Goal: Find specific page/section: Find specific page/section

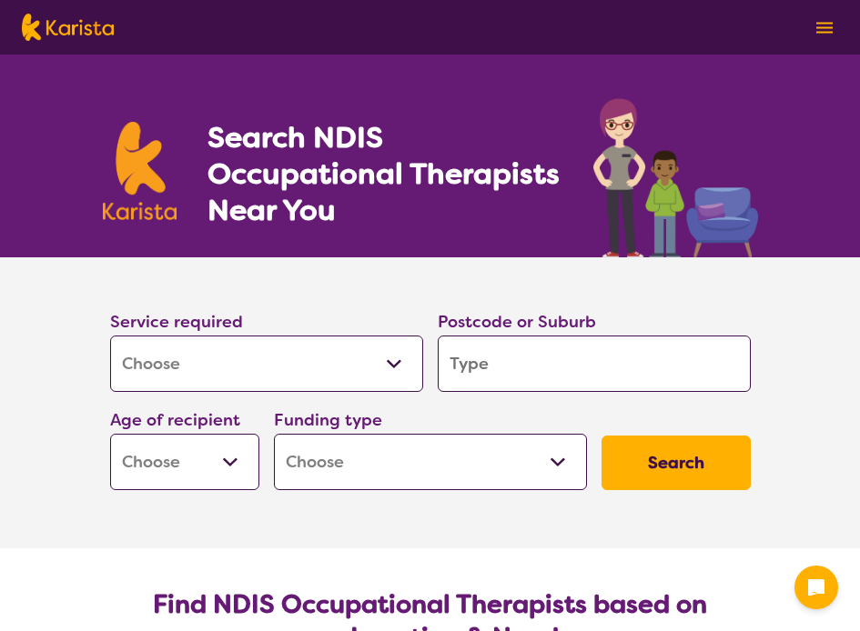
select select "[MEDICAL_DATA]"
click at [518, 374] on input "search" at bounding box center [594, 364] width 313 height 56
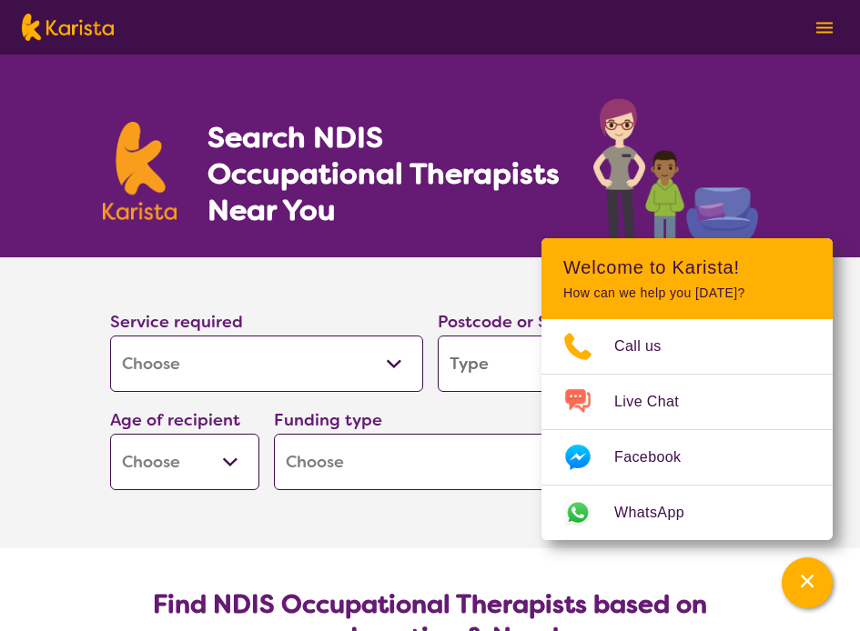
type input "n"
type input "na"
type input "nam"
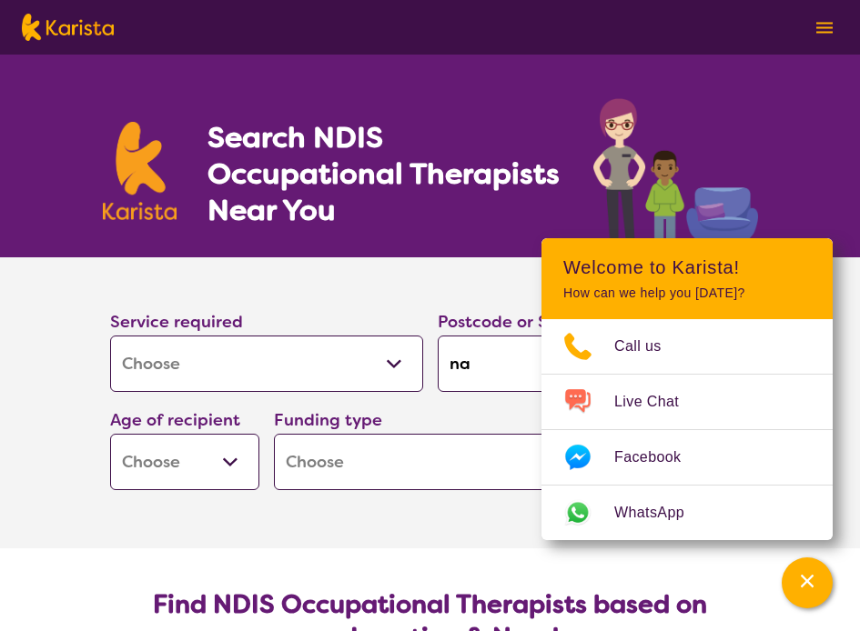
type input "nam"
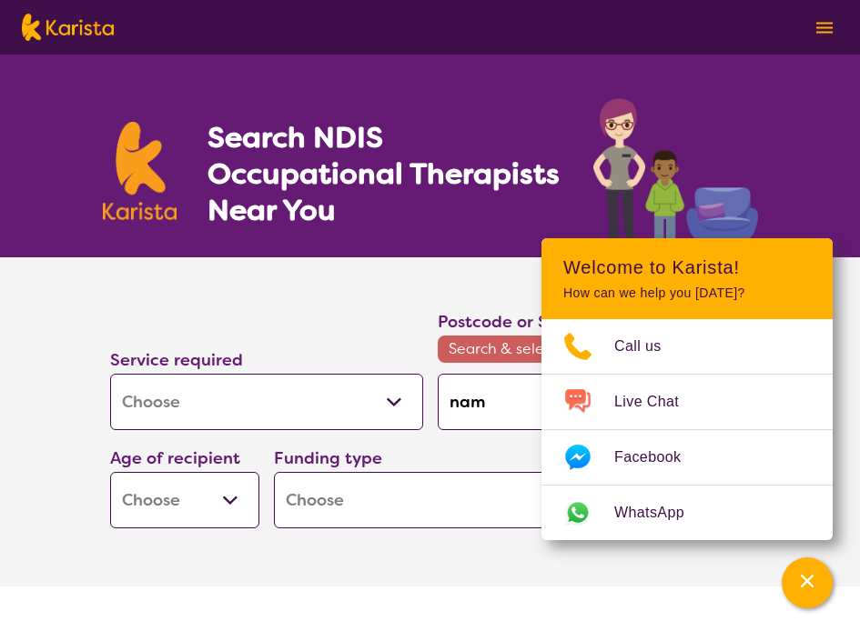
type input "namb"
type input "[PERSON_NAME]"
type input "nambou"
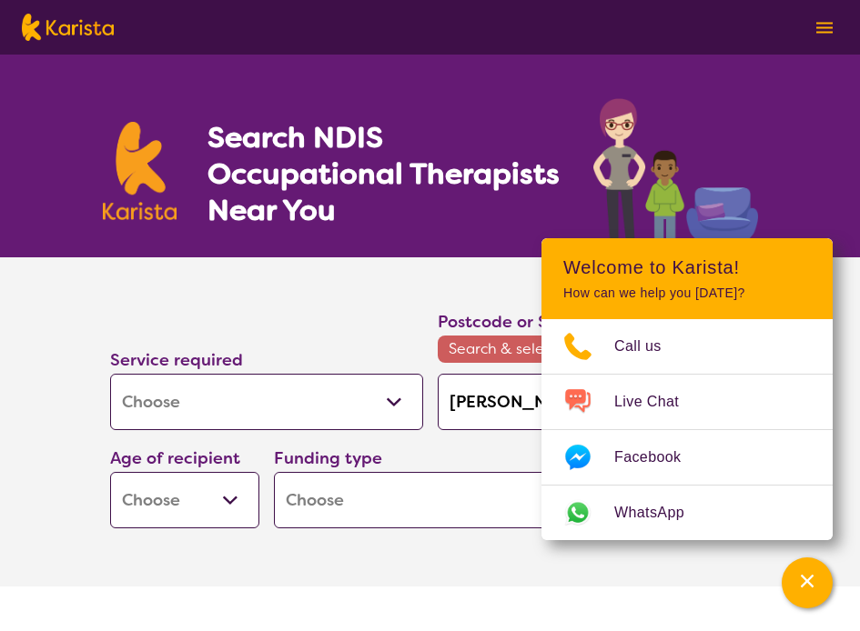
type input "nambou"
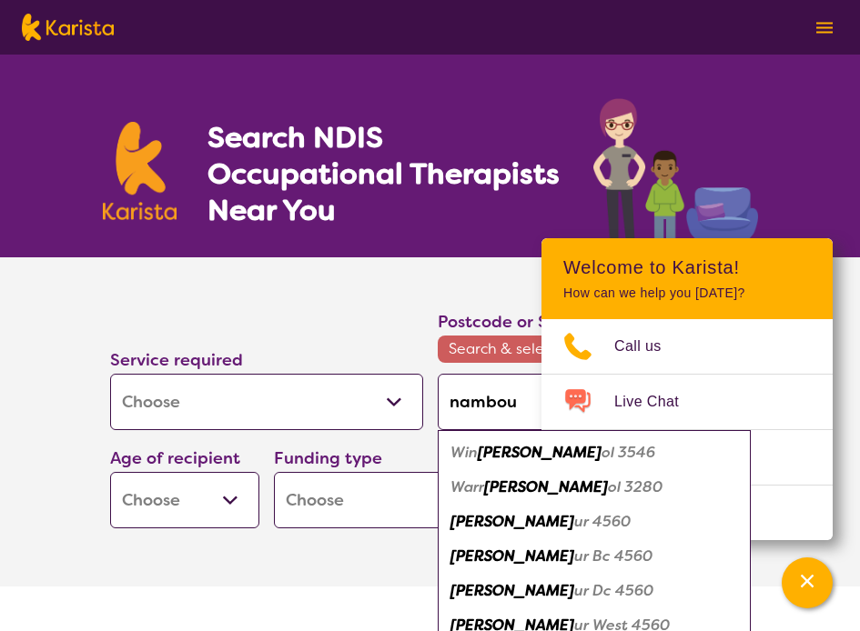
type input "nambour"
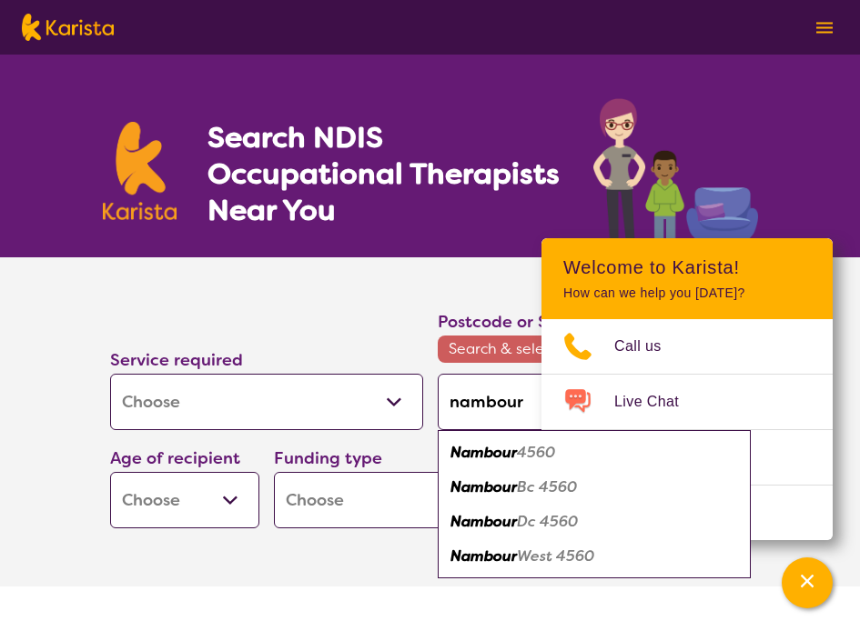
click at [552, 449] on em "4560" at bounding box center [536, 452] width 38 height 19
type input "4560"
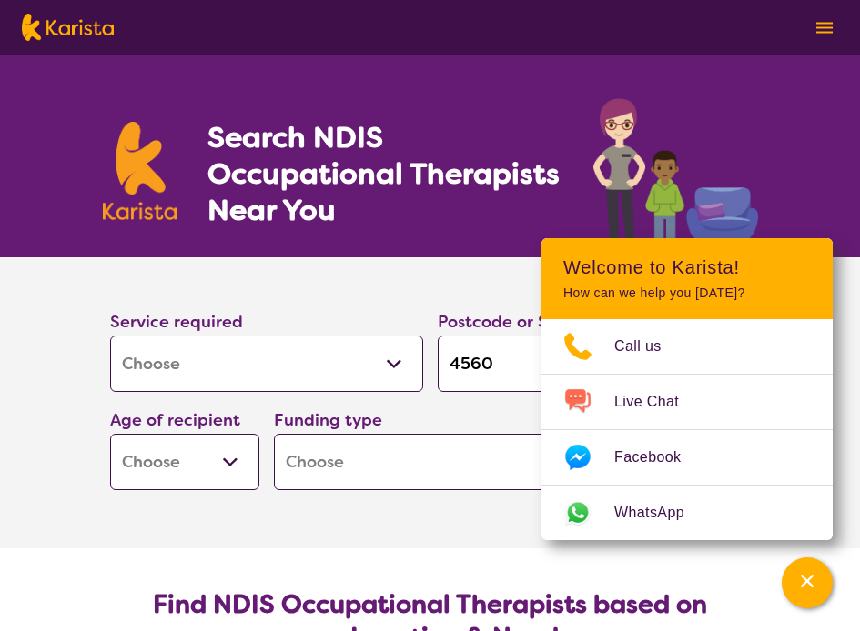
click at [780, 95] on div "Search NDIS Occupational Therapists Near You" at bounding box center [430, 156] width 860 height 203
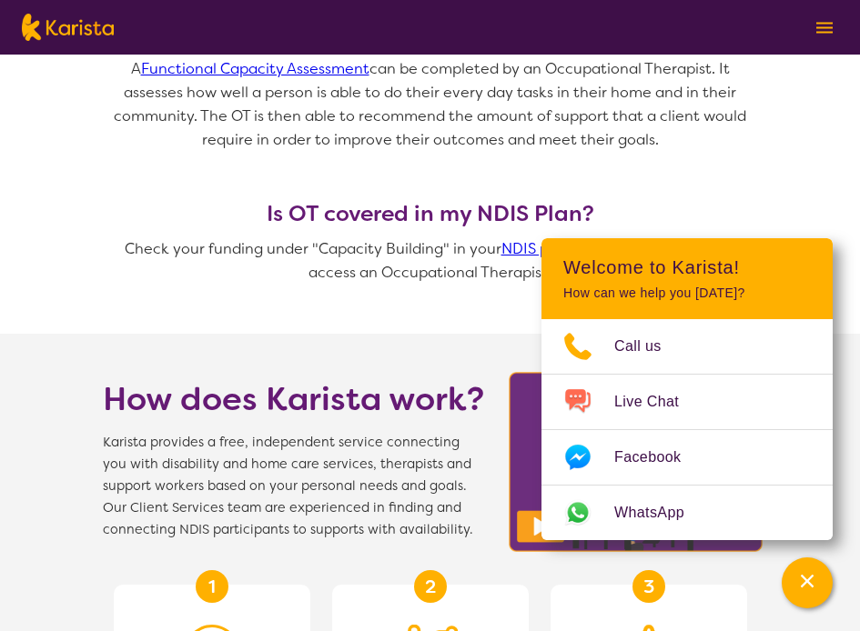
scroll to position [1273, 0]
